Goal: Obtain resource: Download file/media

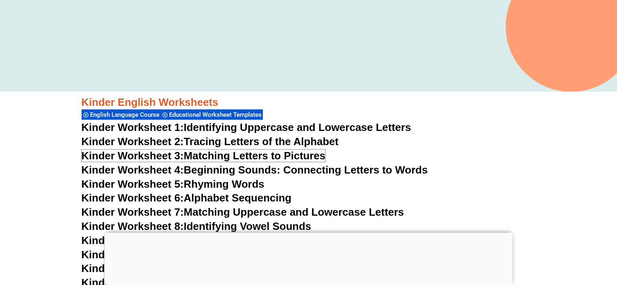
scroll to position [242, 0]
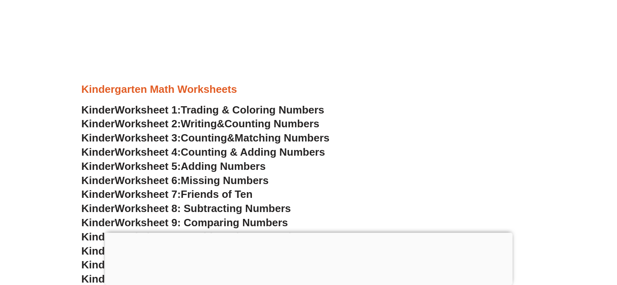
click at [149, 124] on span "Worksheet 2:" at bounding box center [148, 124] width 66 height 12
click at [172, 134] on span "Worksheet 3:" at bounding box center [148, 138] width 66 height 12
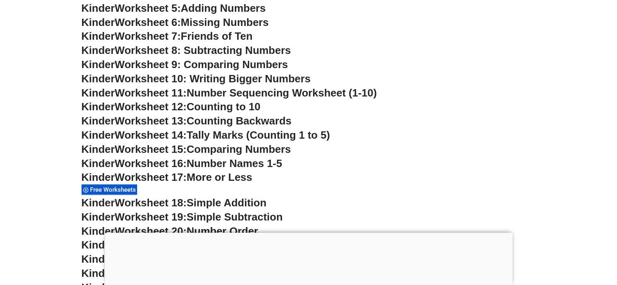
scroll to position [566, 0]
